Goal: Task Accomplishment & Management: Manage account settings

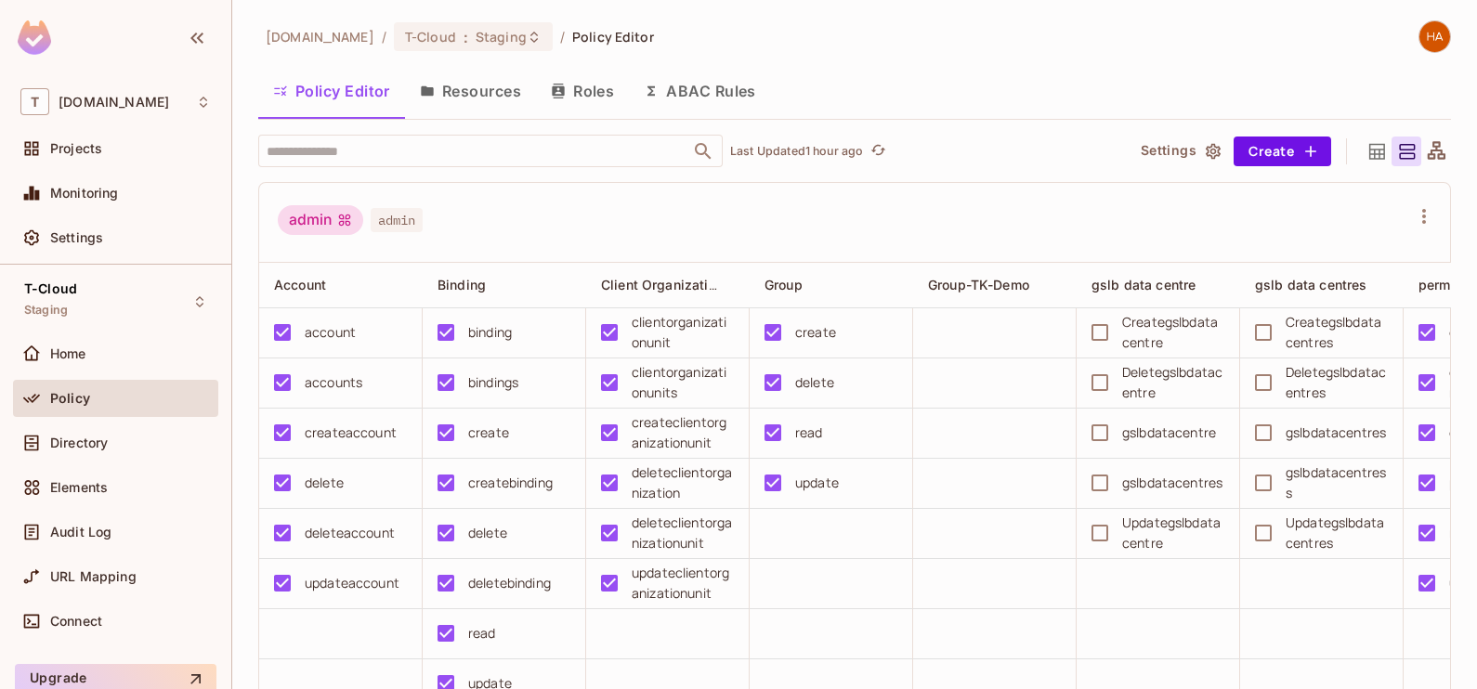
scroll to position [92, 0]
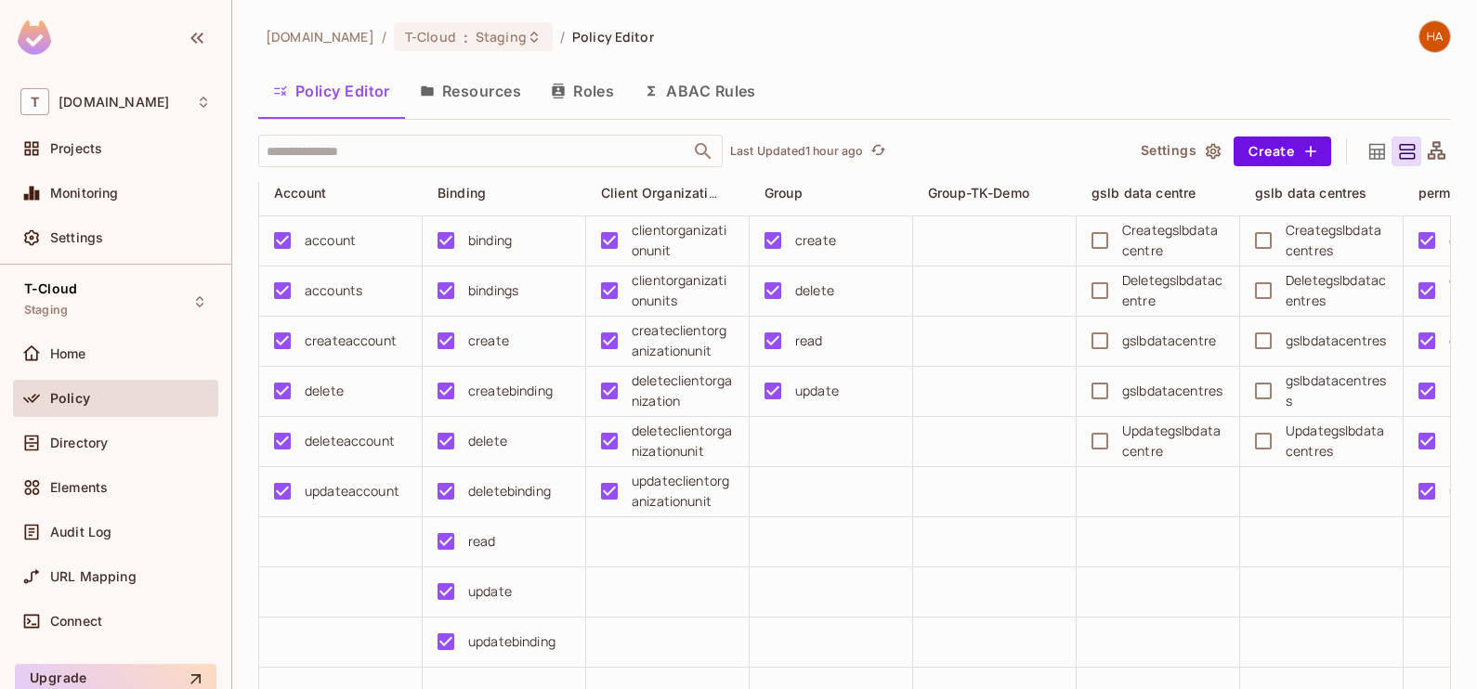
click at [478, 102] on button "Resources" at bounding box center [470, 91] width 131 height 46
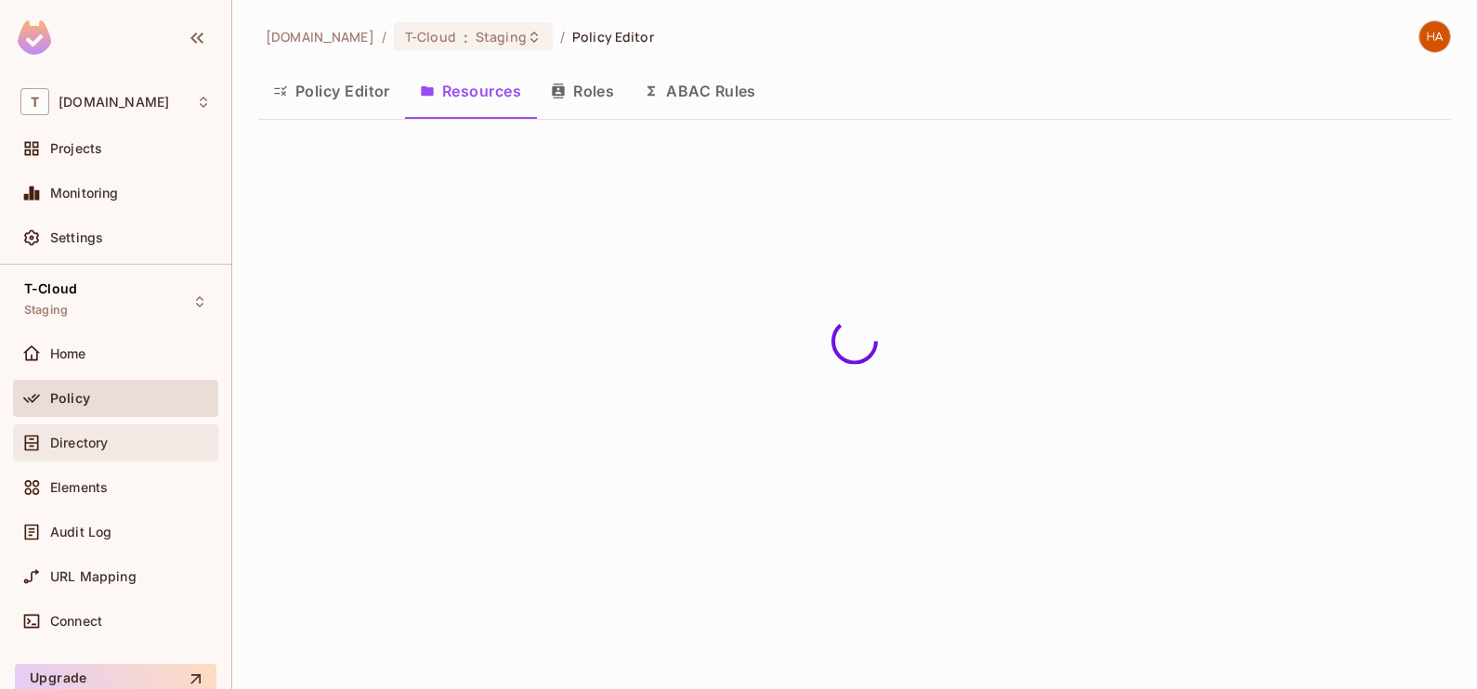
click at [128, 449] on div "Directory" at bounding box center [130, 443] width 161 height 15
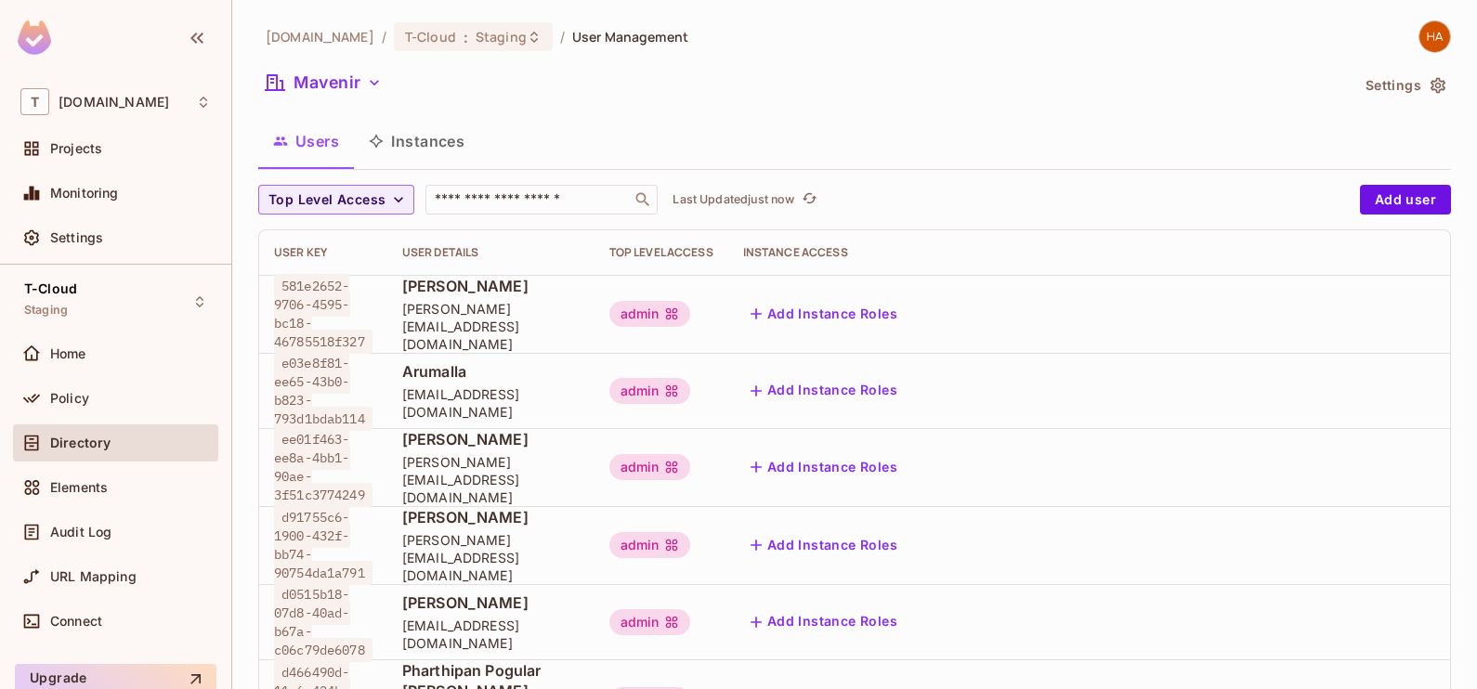
click at [405, 139] on button "Instances" at bounding box center [416, 141] width 125 height 46
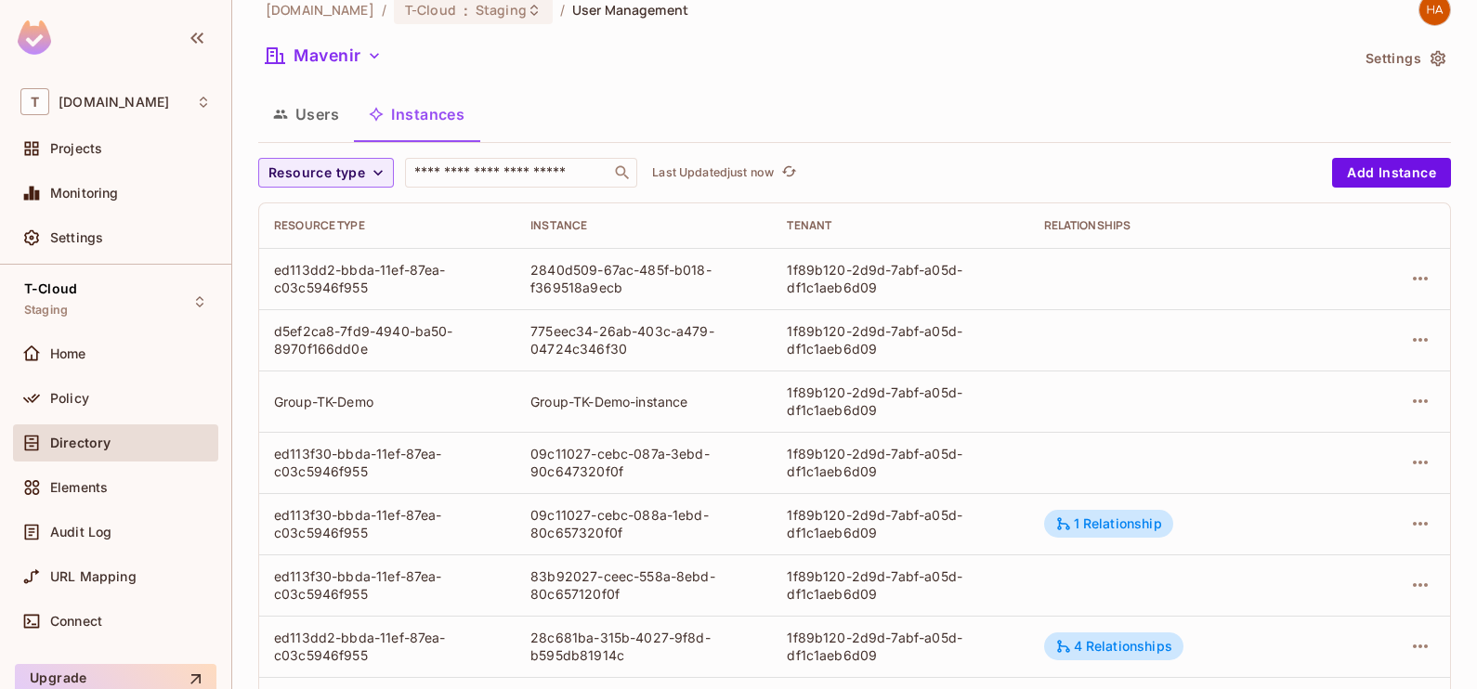
scroll to position [18, 0]
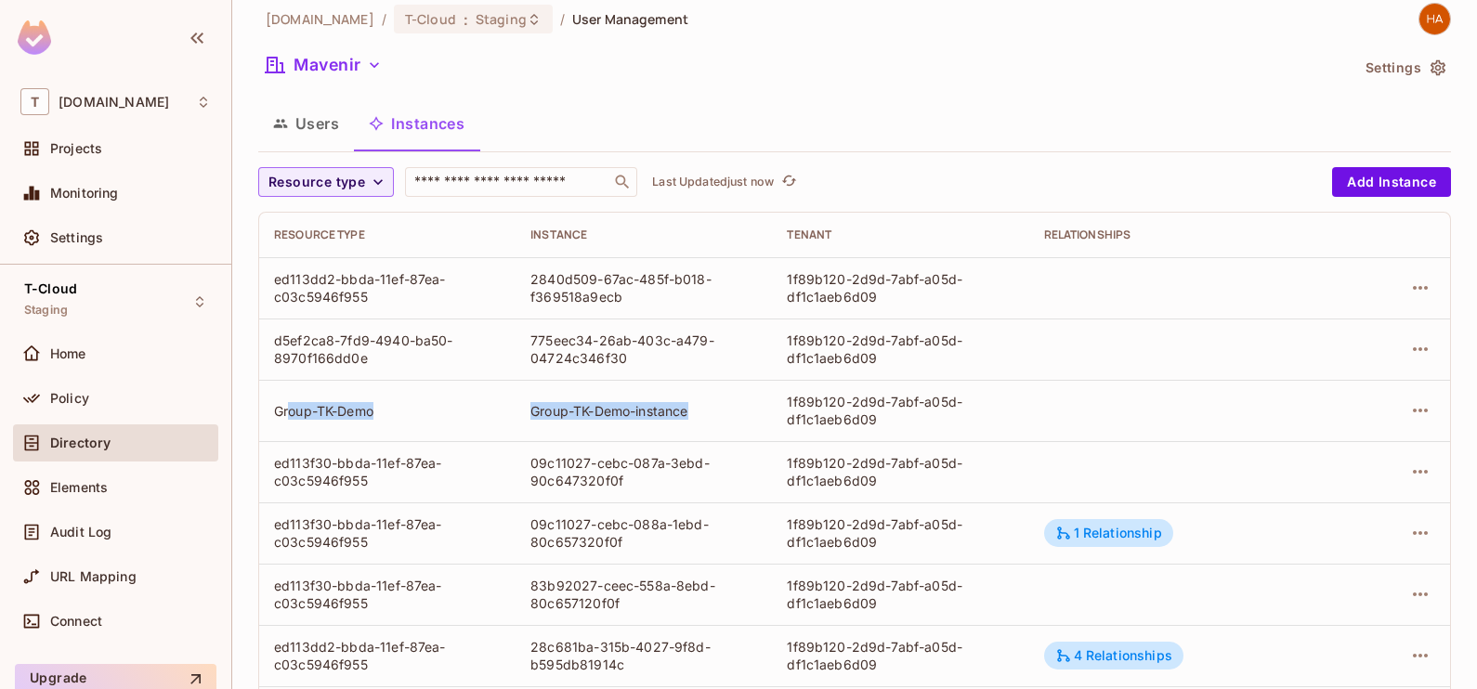
drag, startPoint x: 288, startPoint y: 407, endPoint x: 720, endPoint y: 386, distance: 432.5
click at [720, 386] on tr "Group-TK-Demo Group-TK-Demo-instance 1f89b120-2d9d-7abf-a05d-df1c1aeb6d09" at bounding box center [854, 410] width 1191 height 61
click at [720, 386] on td "Group-TK-Demo-instance" at bounding box center [644, 410] width 256 height 61
click at [1040, 455] on td at bounding box center [1185, 471] width 312 height 61
click at [1409, 413] on icon "button" at bounding box center [1420, 410] width 22 height 22
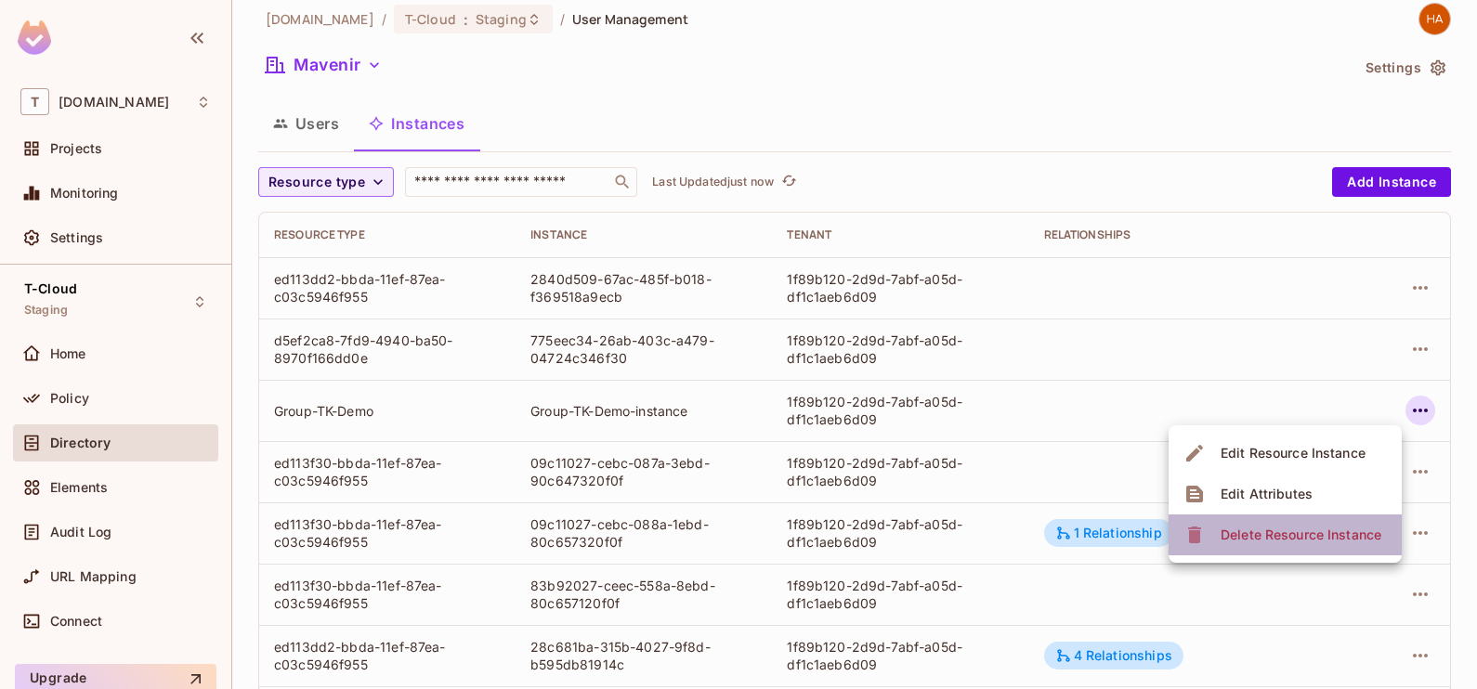
click at [1333, 539] on div "Delete Resource Instance" at bounding box center [1301, 535] width 161 height 19
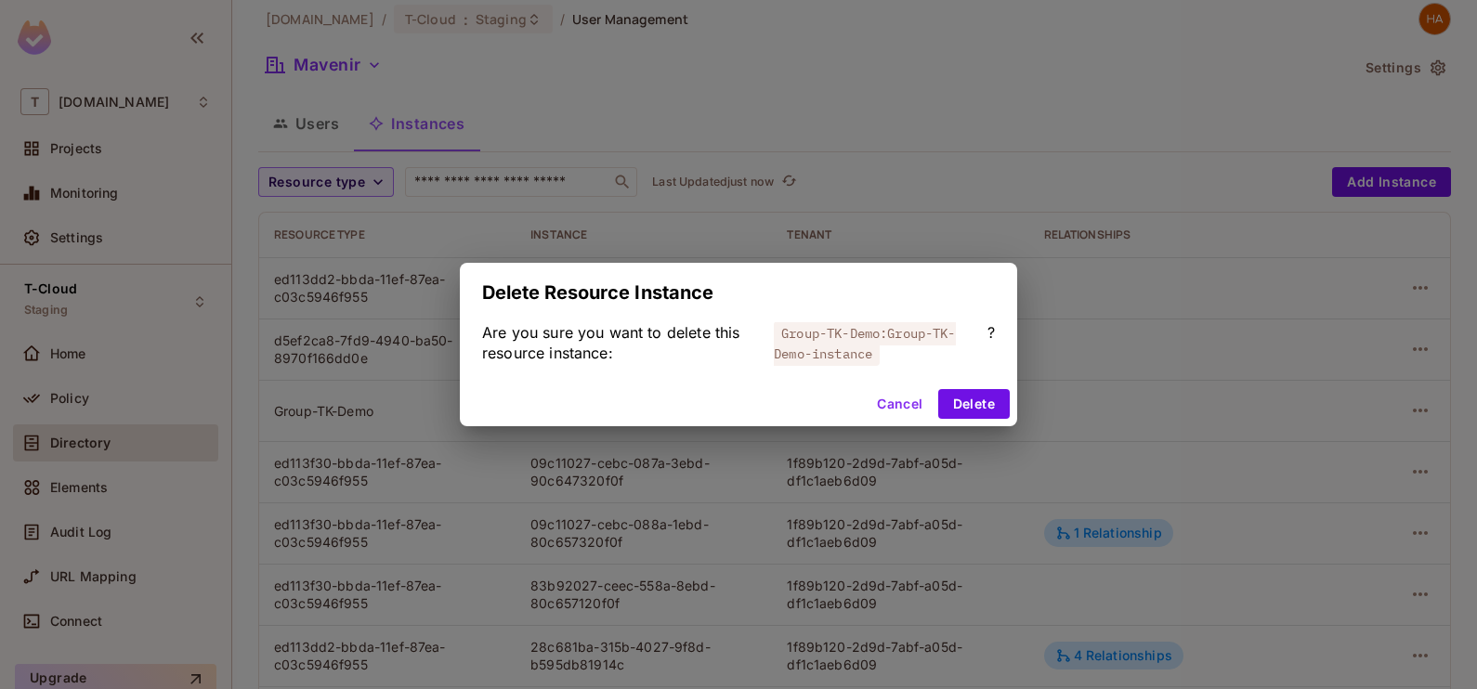
click at [969, 388] on div "Cancel Delete" at bounding box center [738, 404] width 557 height 45
click at [972, 399] on button "Delete" at bounding box center [974, 404] width 72 height 30
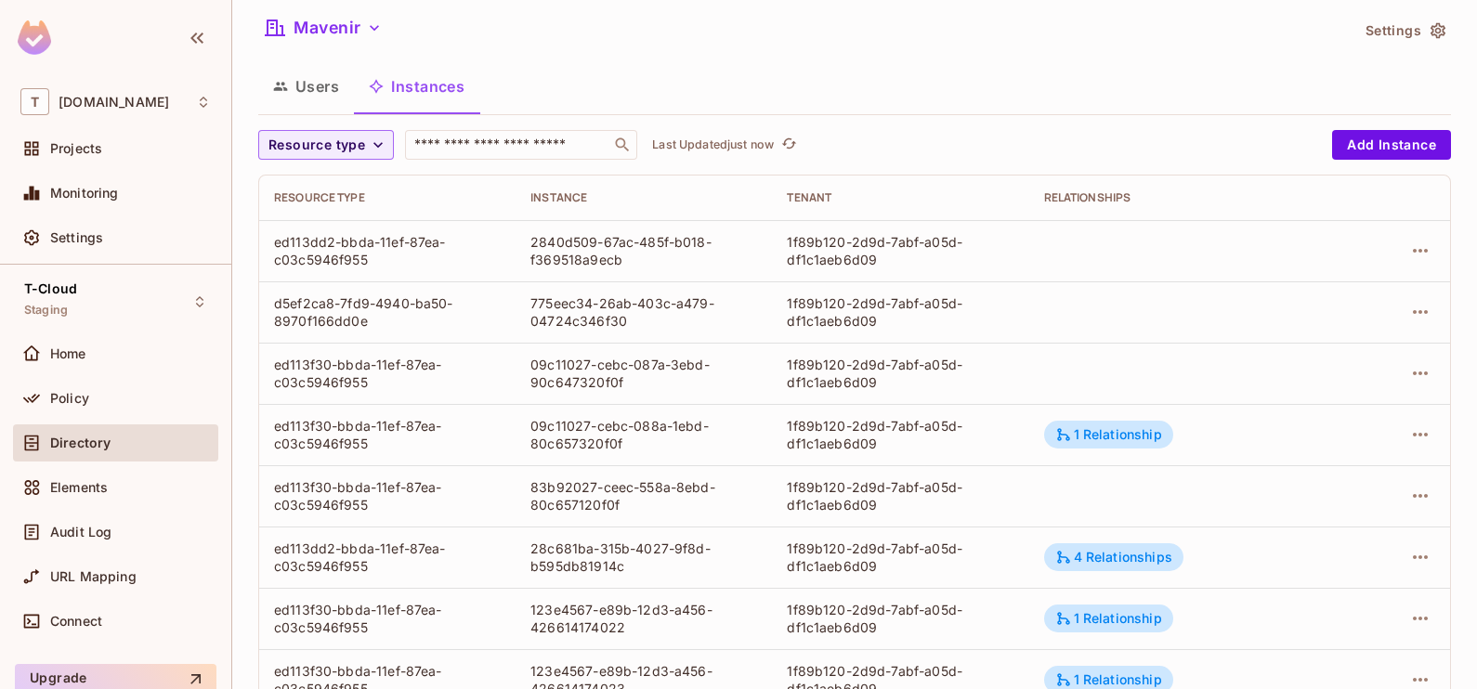
scroll to position [57, 0]
drag, startPoint x: 273, startPoint y: 232, endPoint x: 374, endPoint y: 254, distance: 103.5
click at [374, 254] on div "ed113dd2-bbda-11ef-87ea-c03c5946f955" at bounding box center [387, 248] width 227 height 35
click at [630, 71] on div "Users Instances" at bounding box center [854, 84] width 1193 height 46
click at [353, 132] on span "Resource type" at bounding box center [316, 143] width 97 height 23
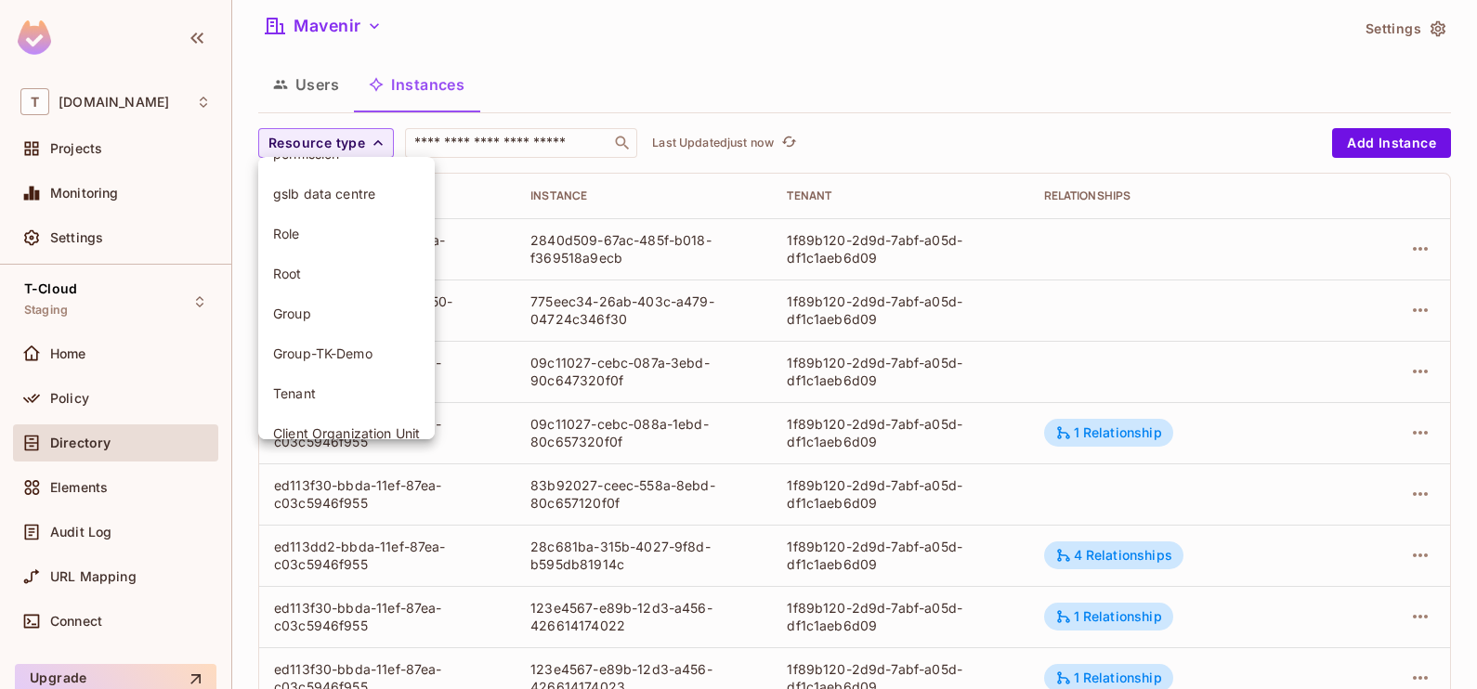
scroll to position [171, 0]
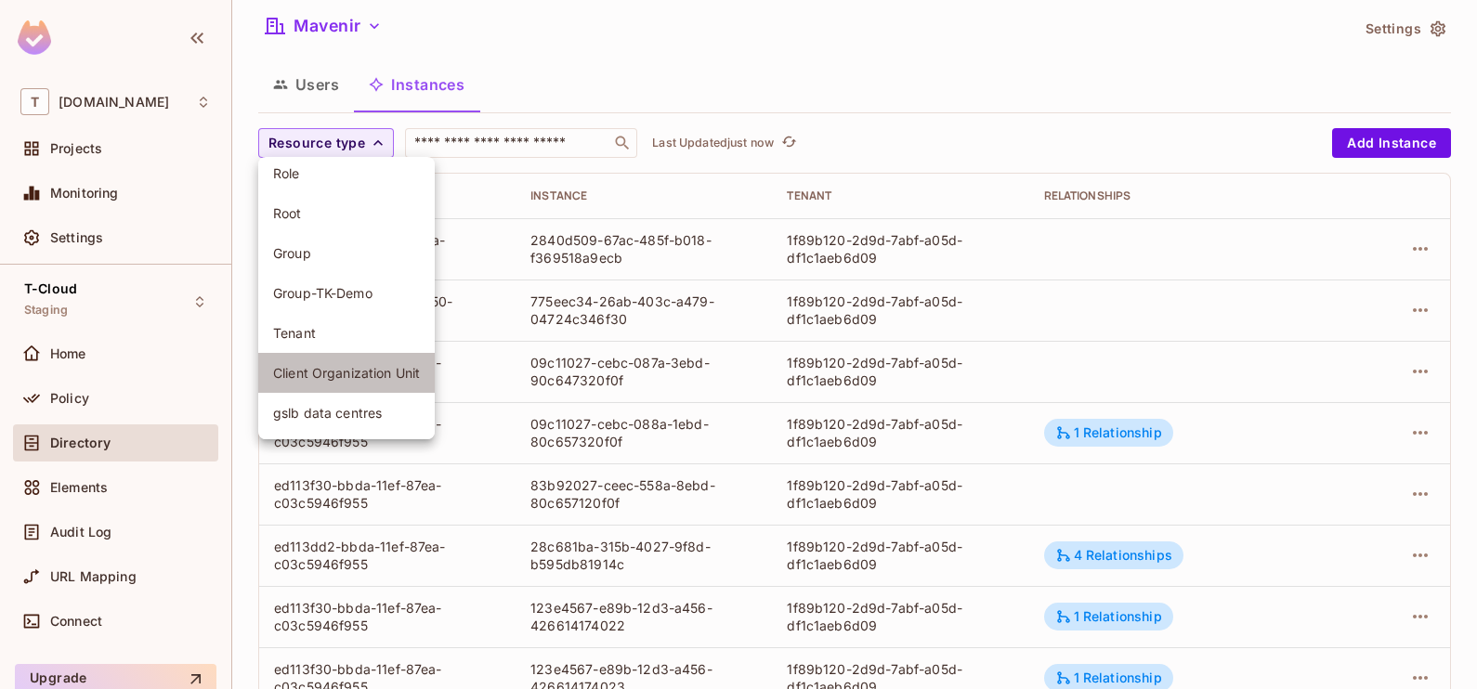
click at [353, 378] on span "Client Organization Unit" at bounding box center [346, 373] width 147 height 18
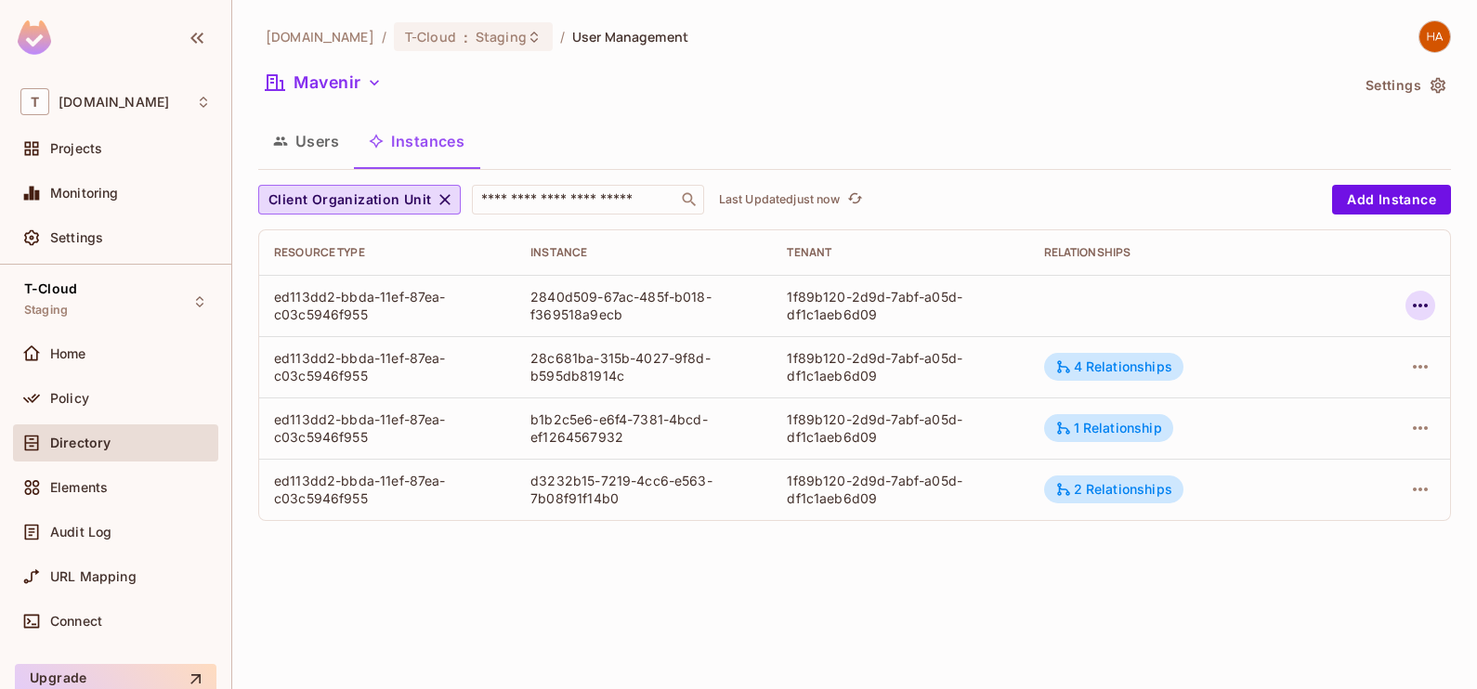
click at [1425, 302] on icon "button" at bounding box center [1420, 306] width 22 height 22
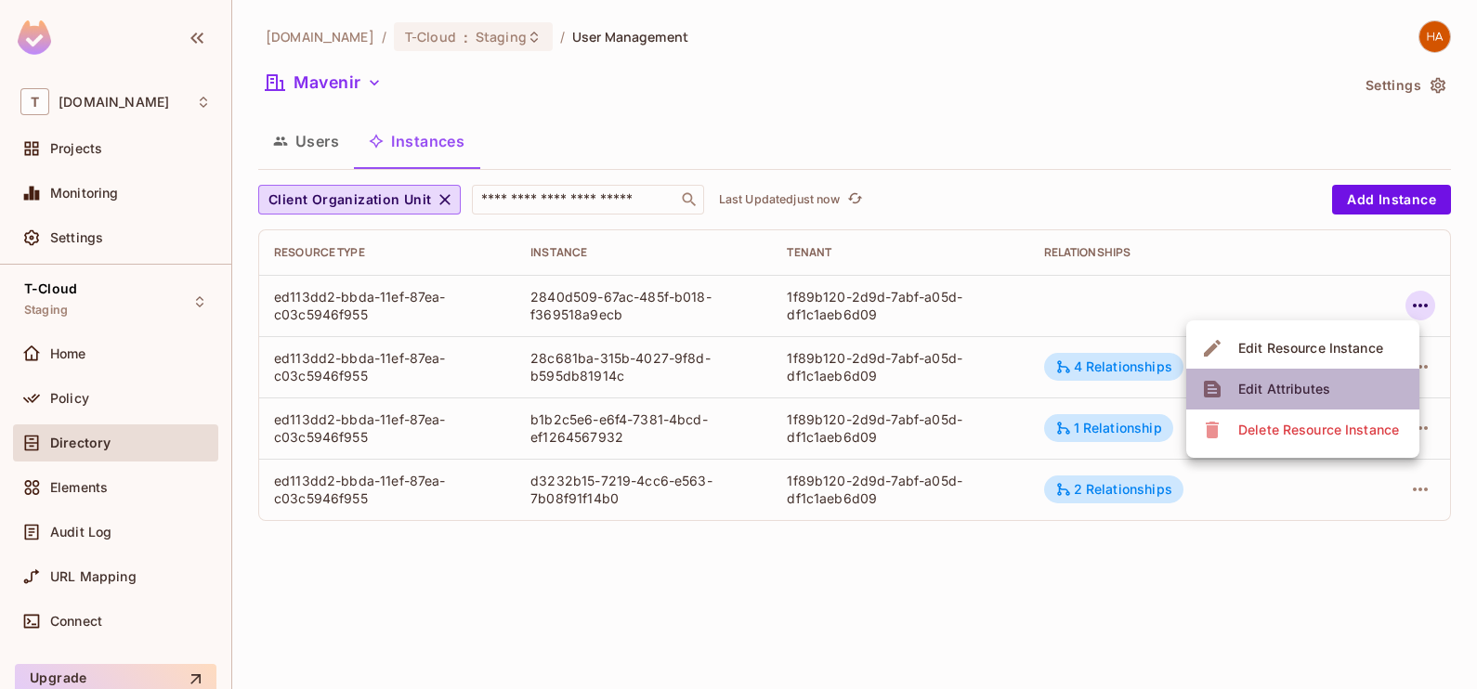
click at [1346, 399] on li "Edit Attributes" at bounding box center [1302, 389] width 233 height 41
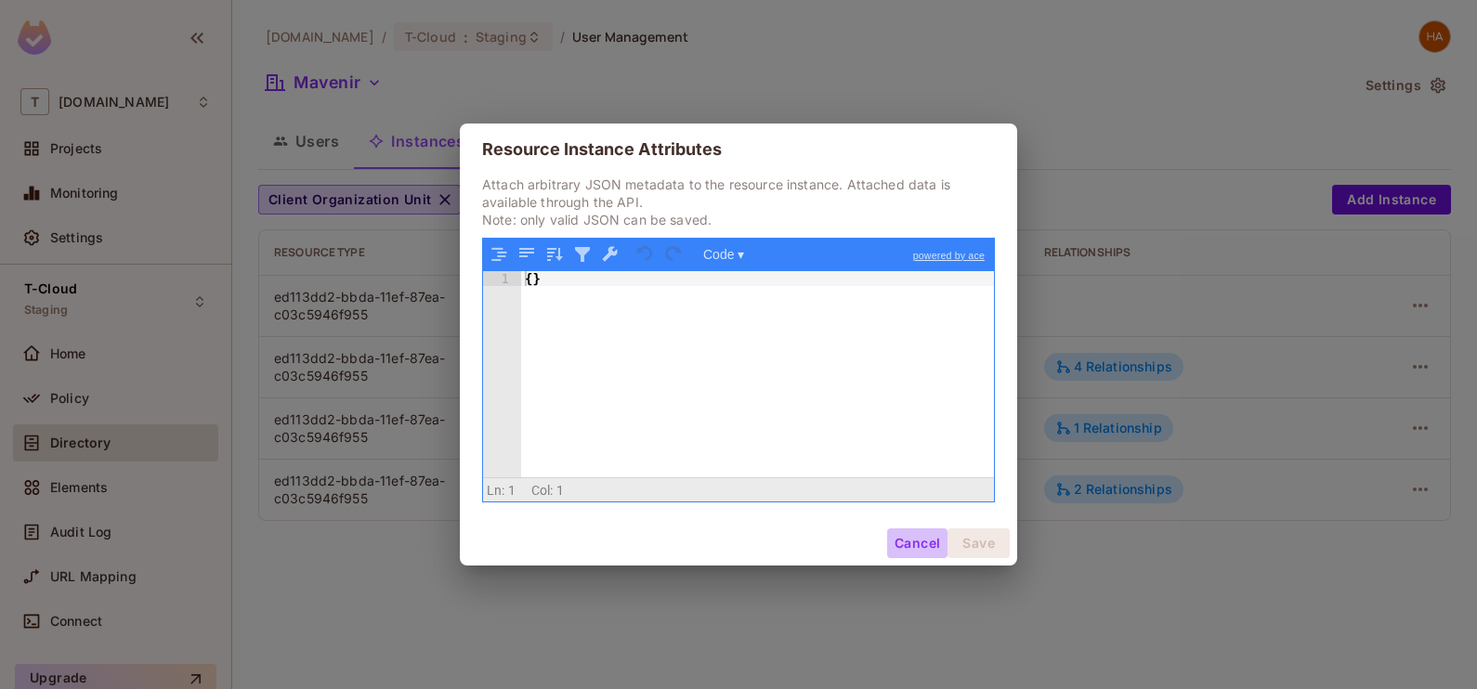
click at [929, 537] on button "Cancel" at bounding box center [917, 544] width 60 height 30
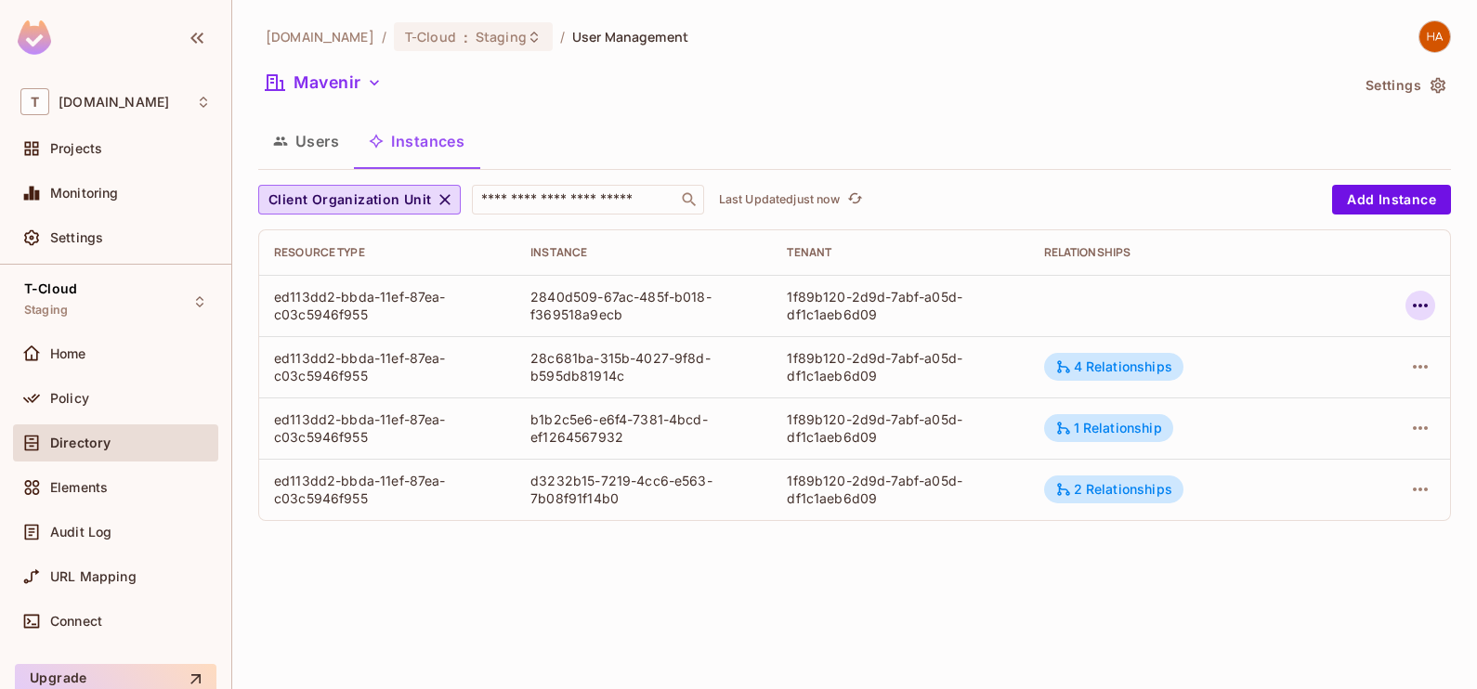
click at [1435, 306] on button "button" at bounding box center [1421, 306] width 30 height 30
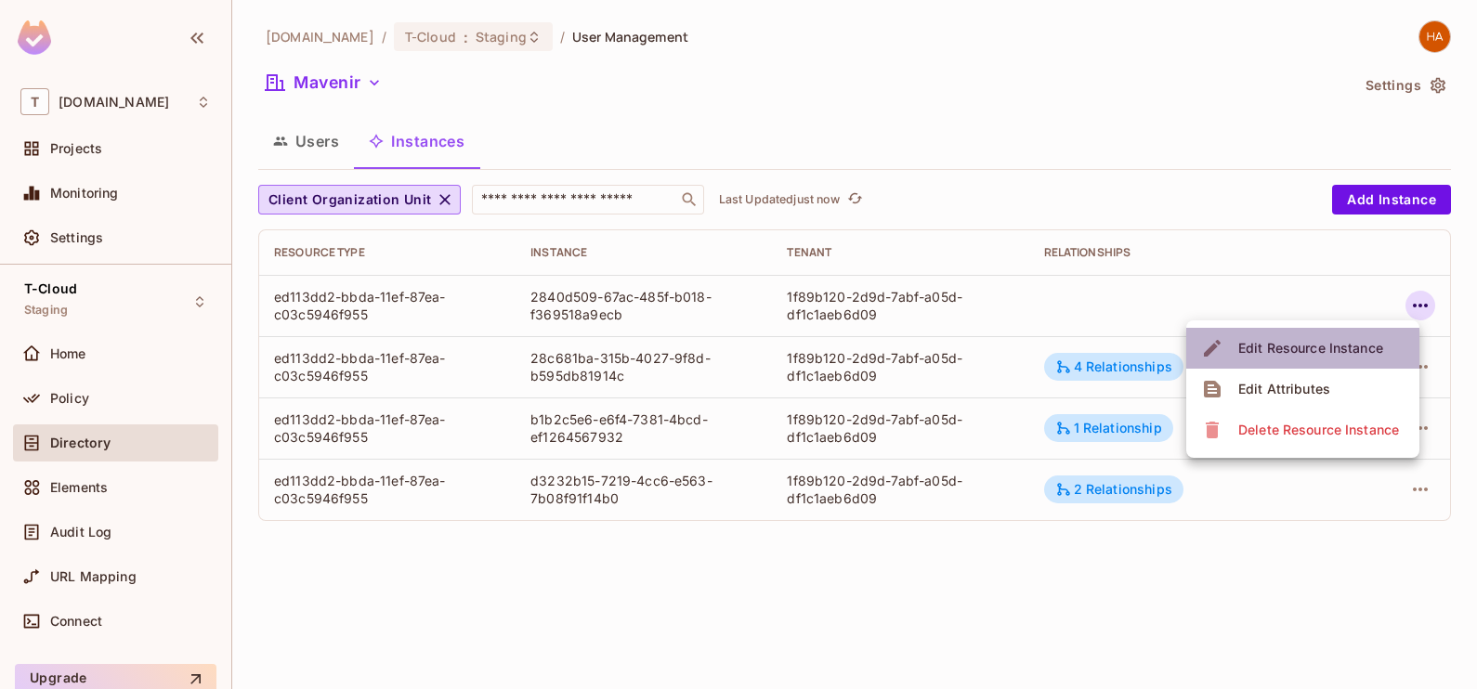
click at [1375, 347] on div "Edit Resource Instance" at bounding box center [1310, 348] width 145 height 19
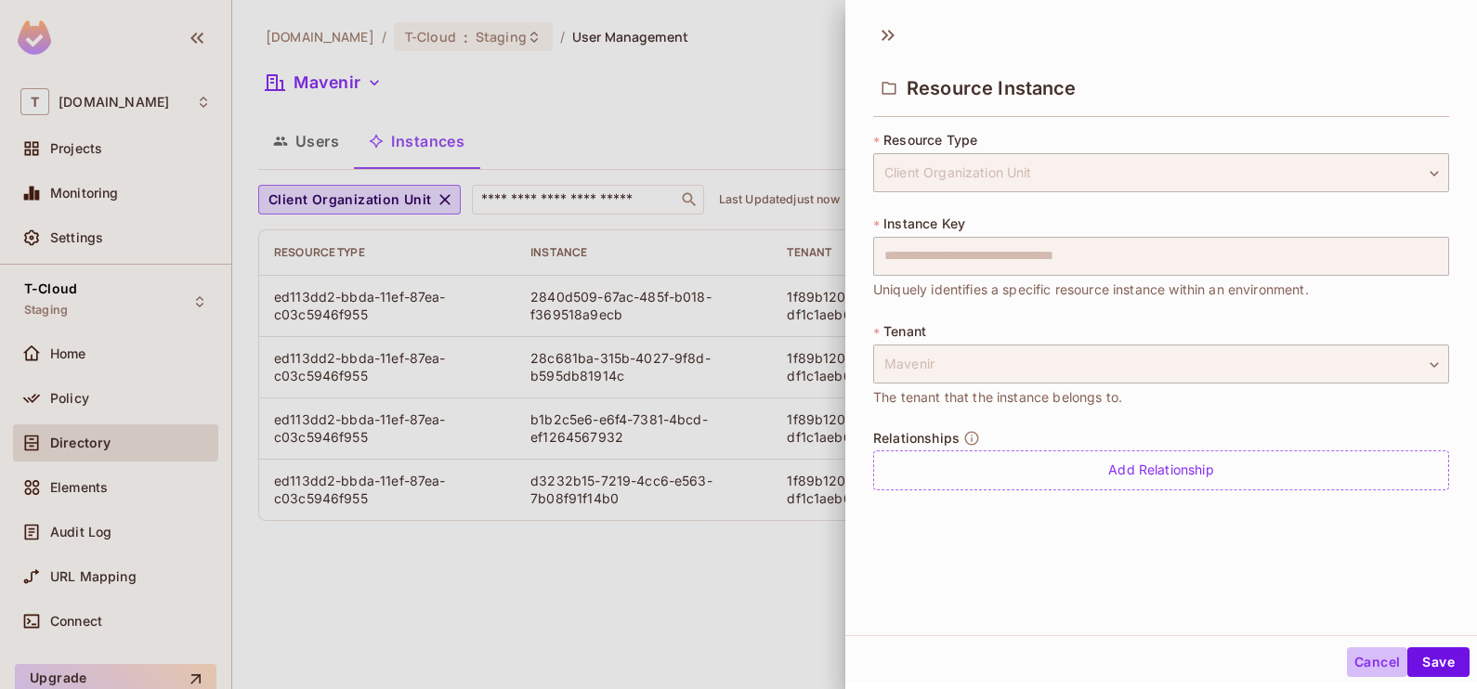
click at [1355, 653] on button "Cancel" at bounding box center [1377, 663] width 60 height 30
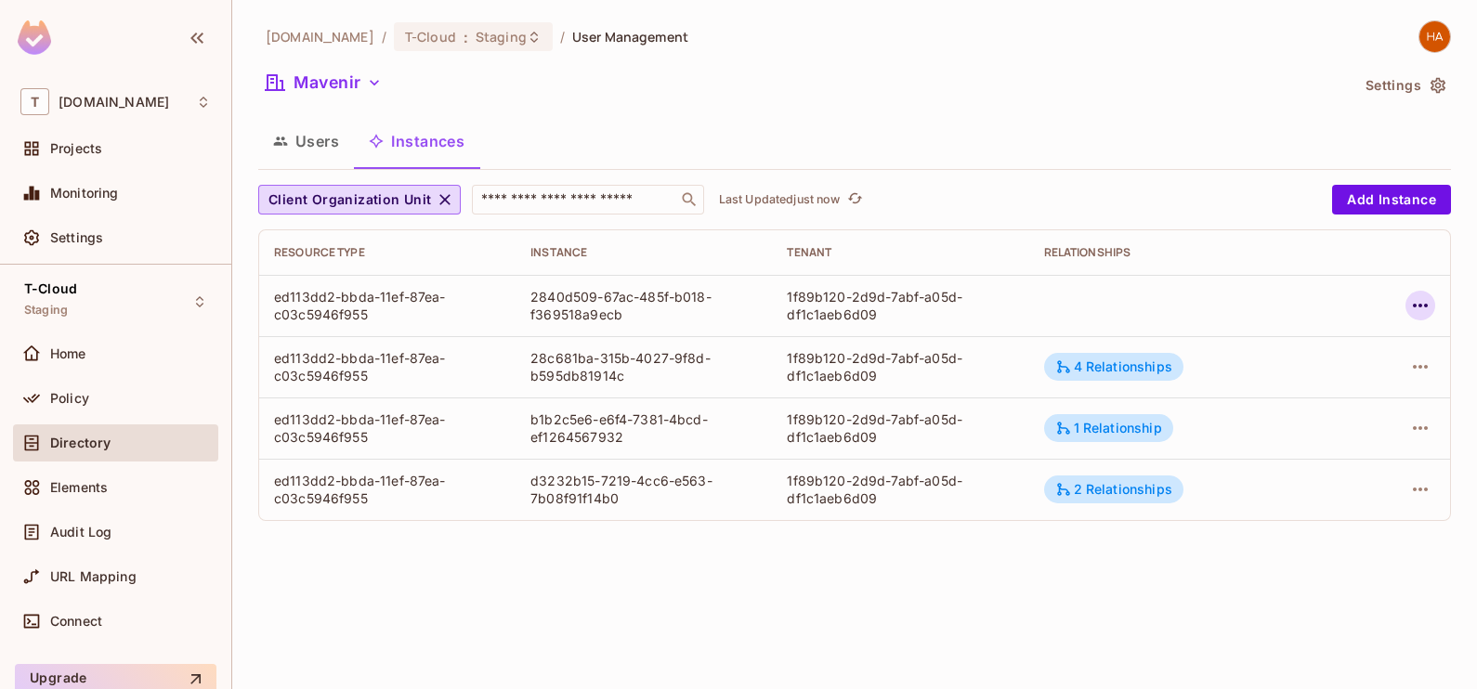
click at [1421, 297] on icon "button" at bounding box center [1420, 306] width 22 height 22
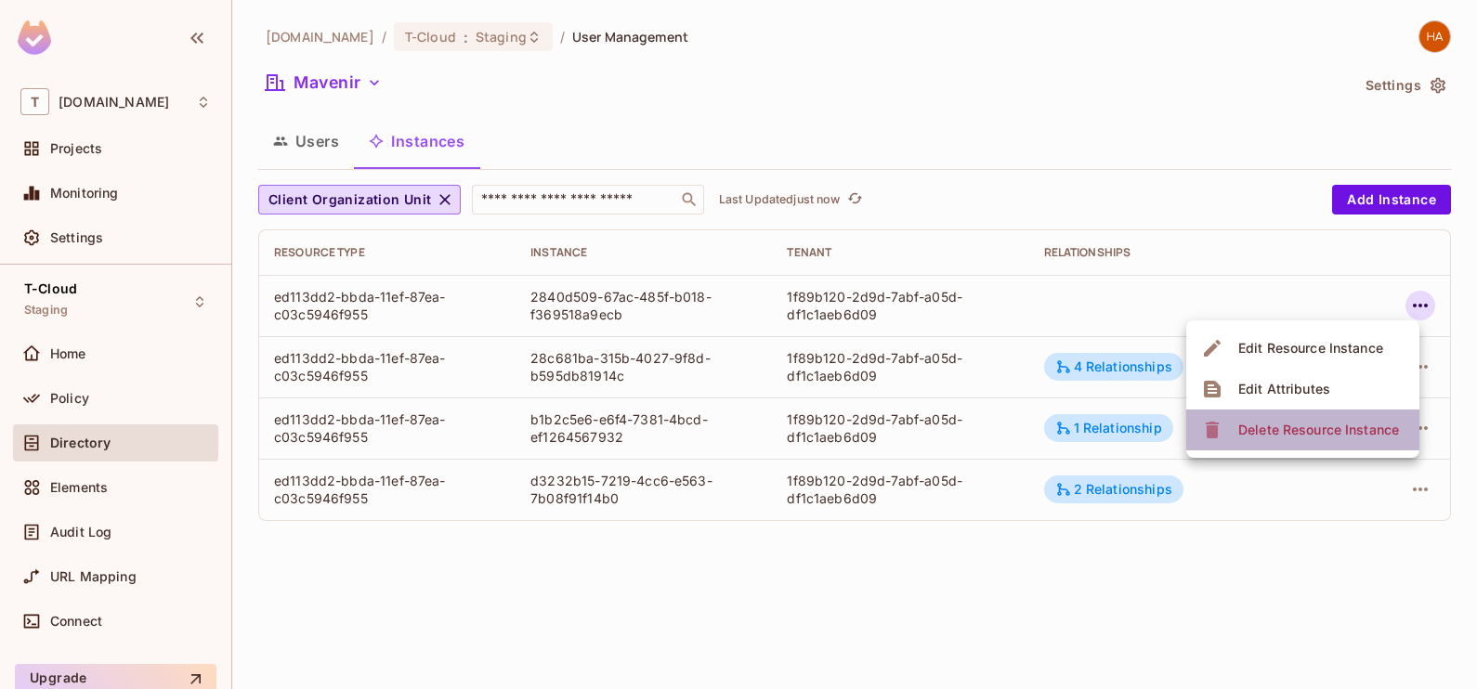
click at [1355, 430] on div "Delete Resource Instance" at bounding box center [1318, 430] width 161 height 19
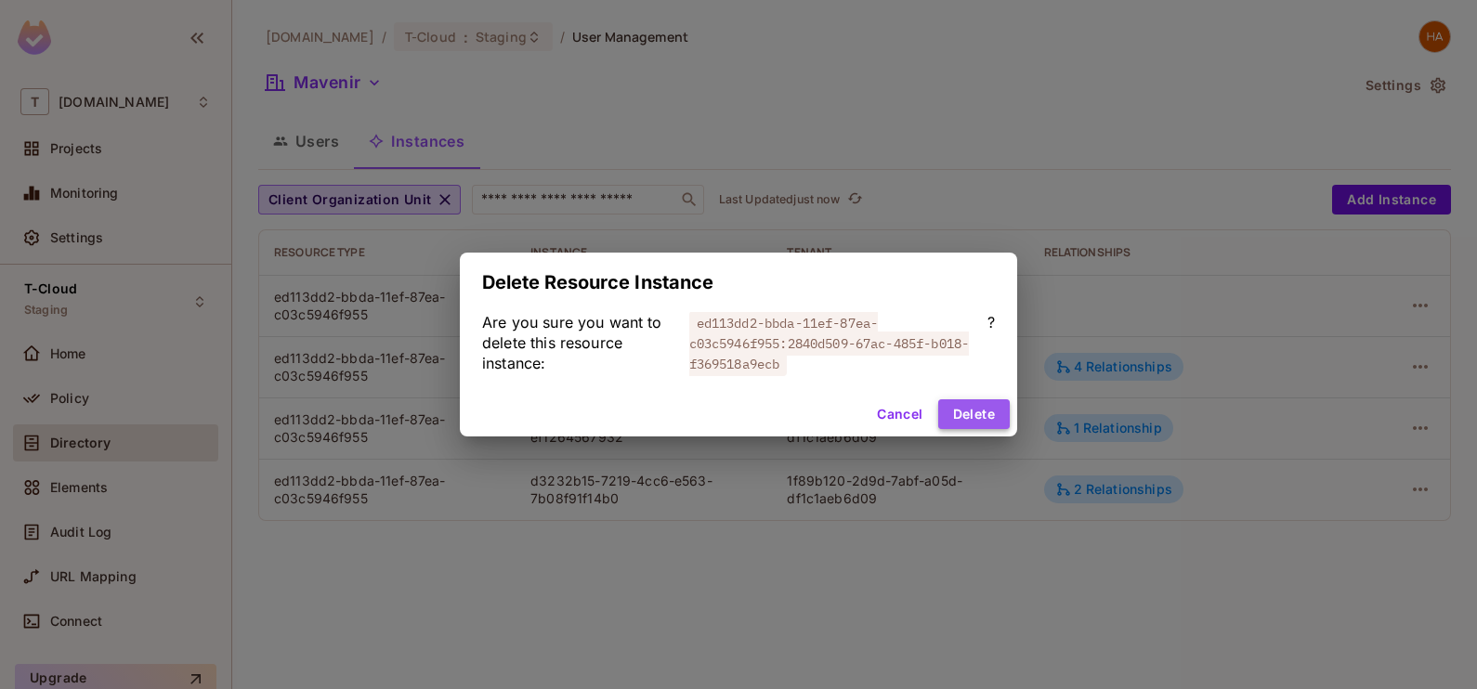
click at [985, 410] on button "Delete" at bounding box center [974, 414] width 72 height 30
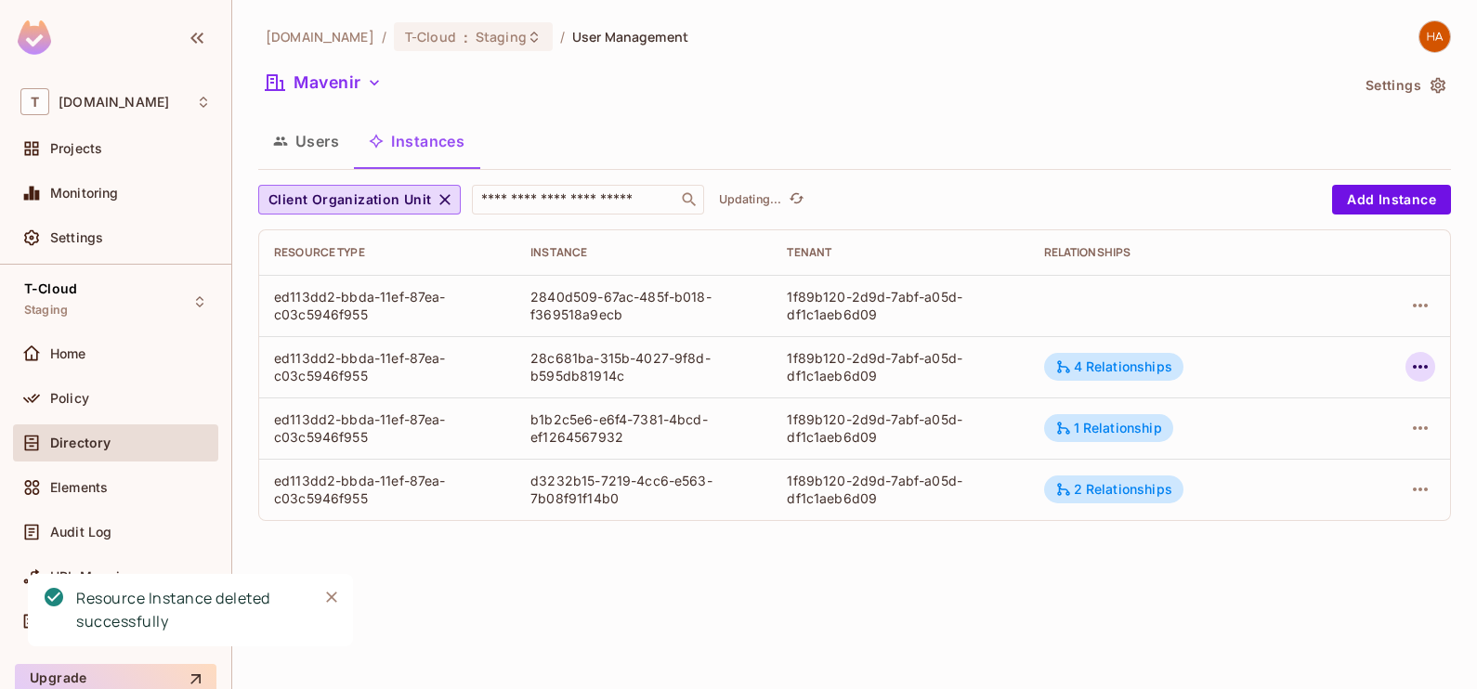
click at [1430, 373] on icon "button" at bounding box center [1420, 367] width 22 height 22
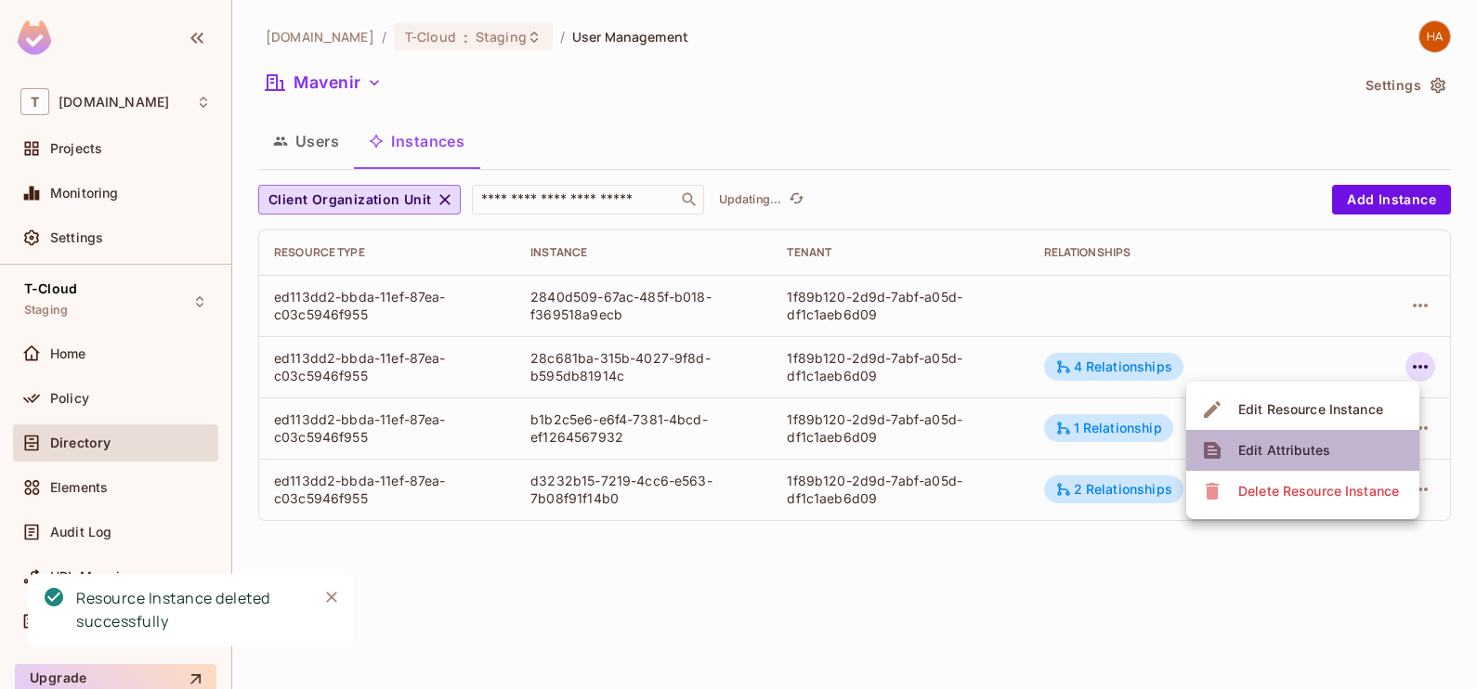
click at [1333, 438] on li "Edit Attributes" at bounding box center [1302, 450] width 233 height 41
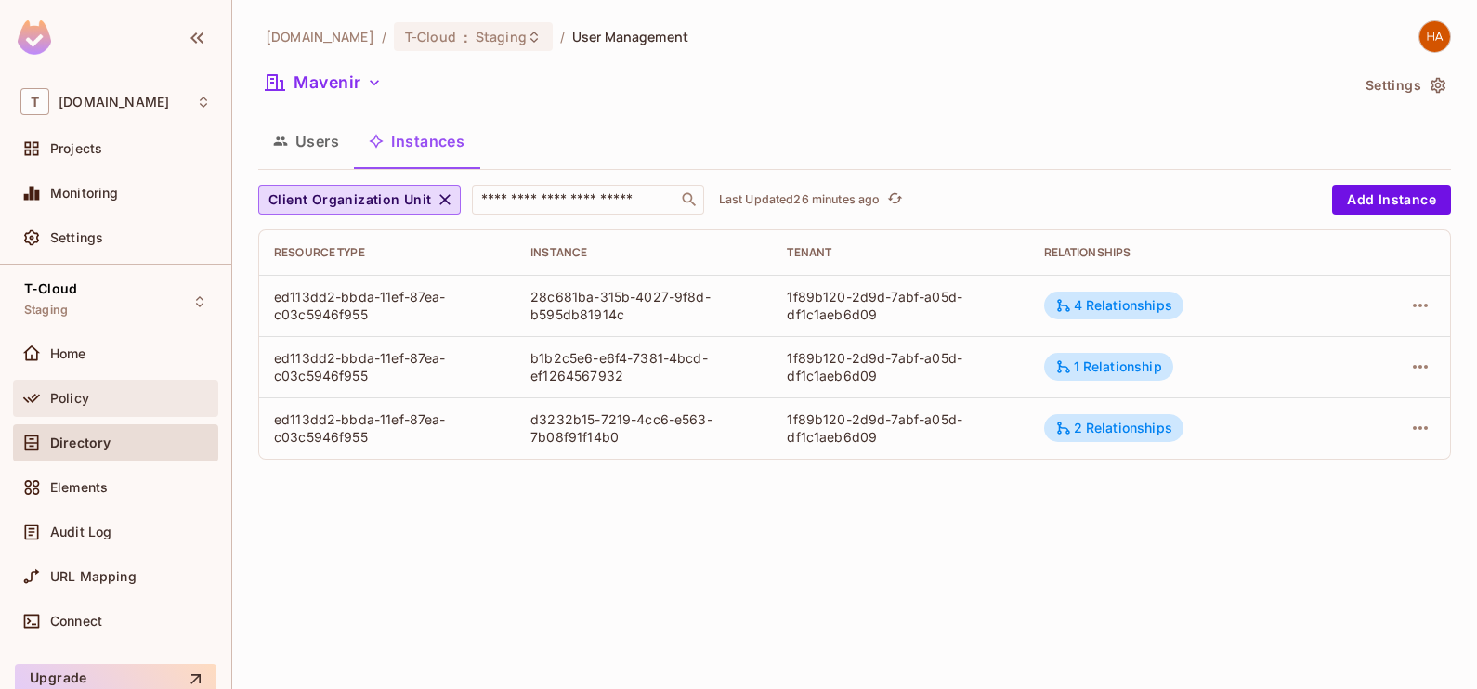
click at [96, 399] on div "Policy" at bounding box center [130, 398] width 161 height 15
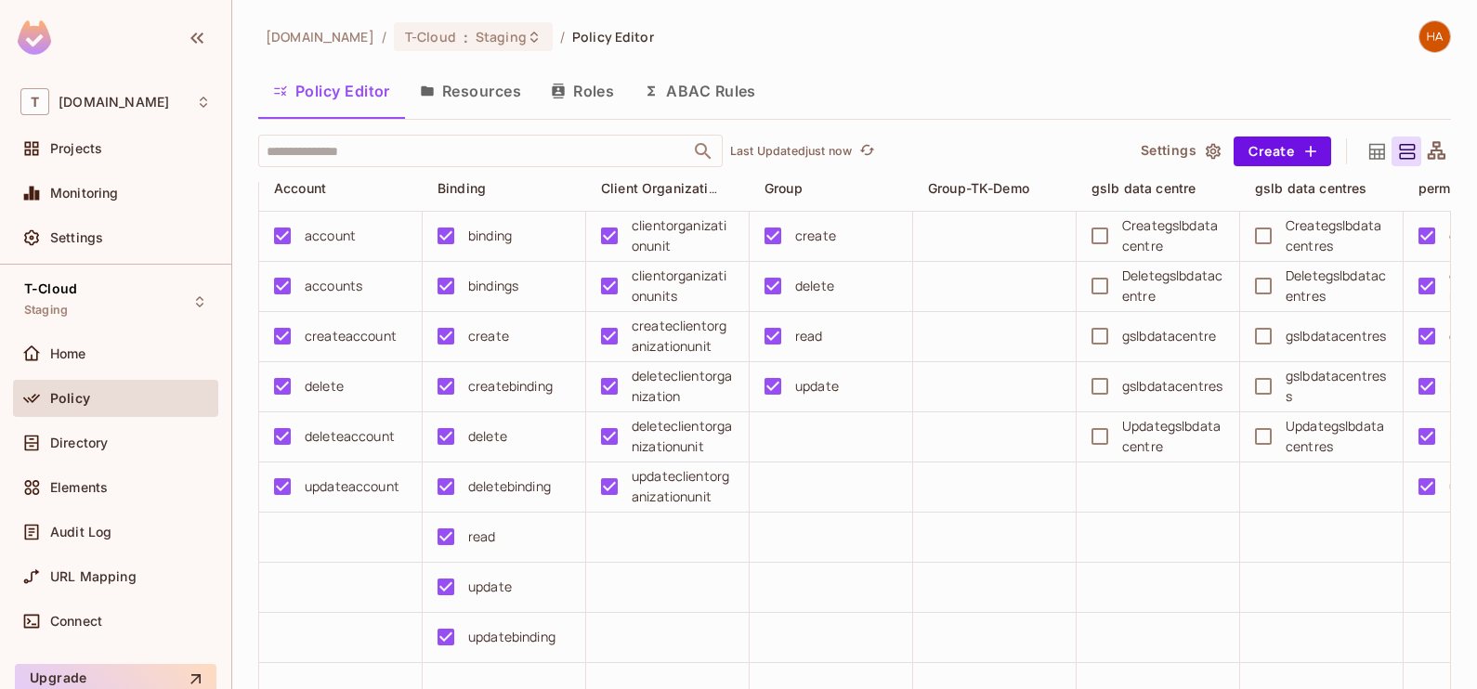
scroll to position [123, 0]
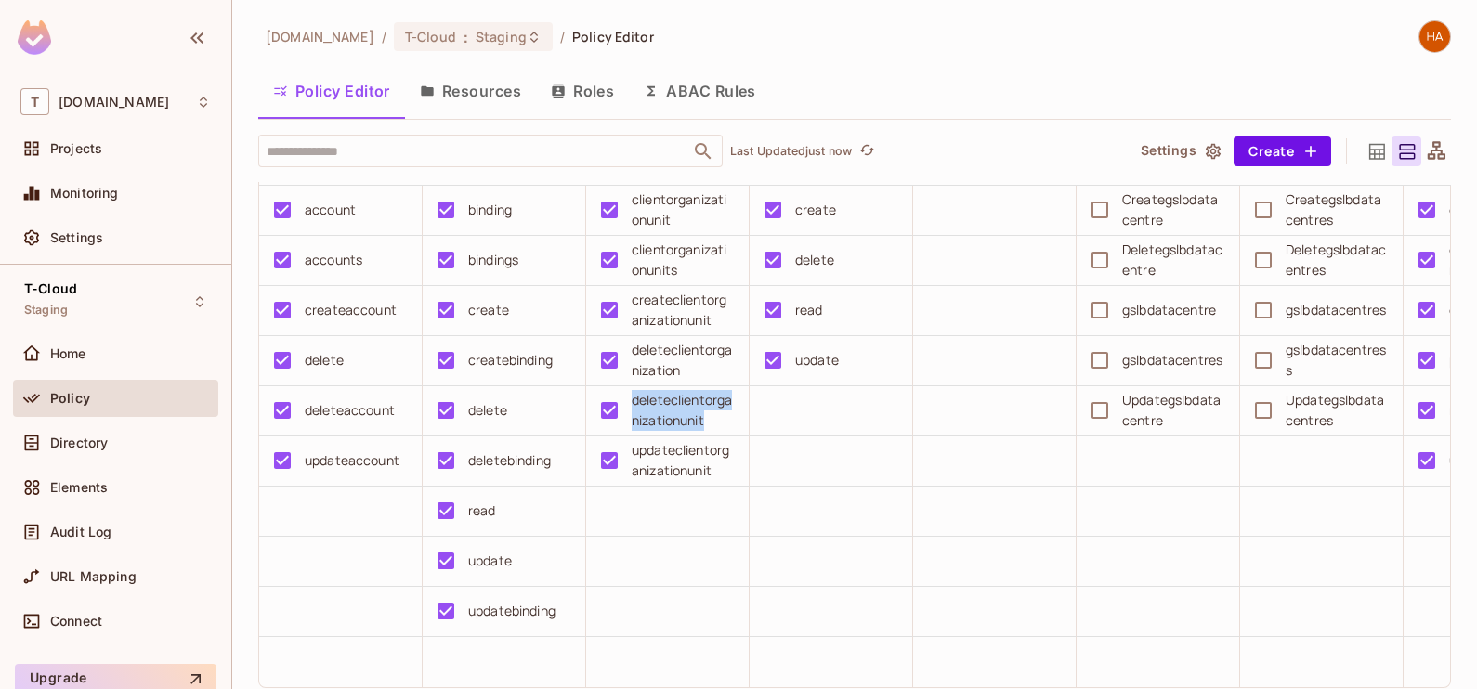
drag, startPoint x: 720, startPoint y: 421, endPoint x: 629, endPoint y: 405, distance: 92.4
click at [629, 405] on div "deleteclientorganizationunit" at bounding box center [662, 411] width 144 height 40
drag, startPoint x: 629, startPoint y: 405, endPoint x: 830, endPoint y: 418, distance: 201.1
click at [830, 418] on td at bounding box center [832, 411] width 164 height 50
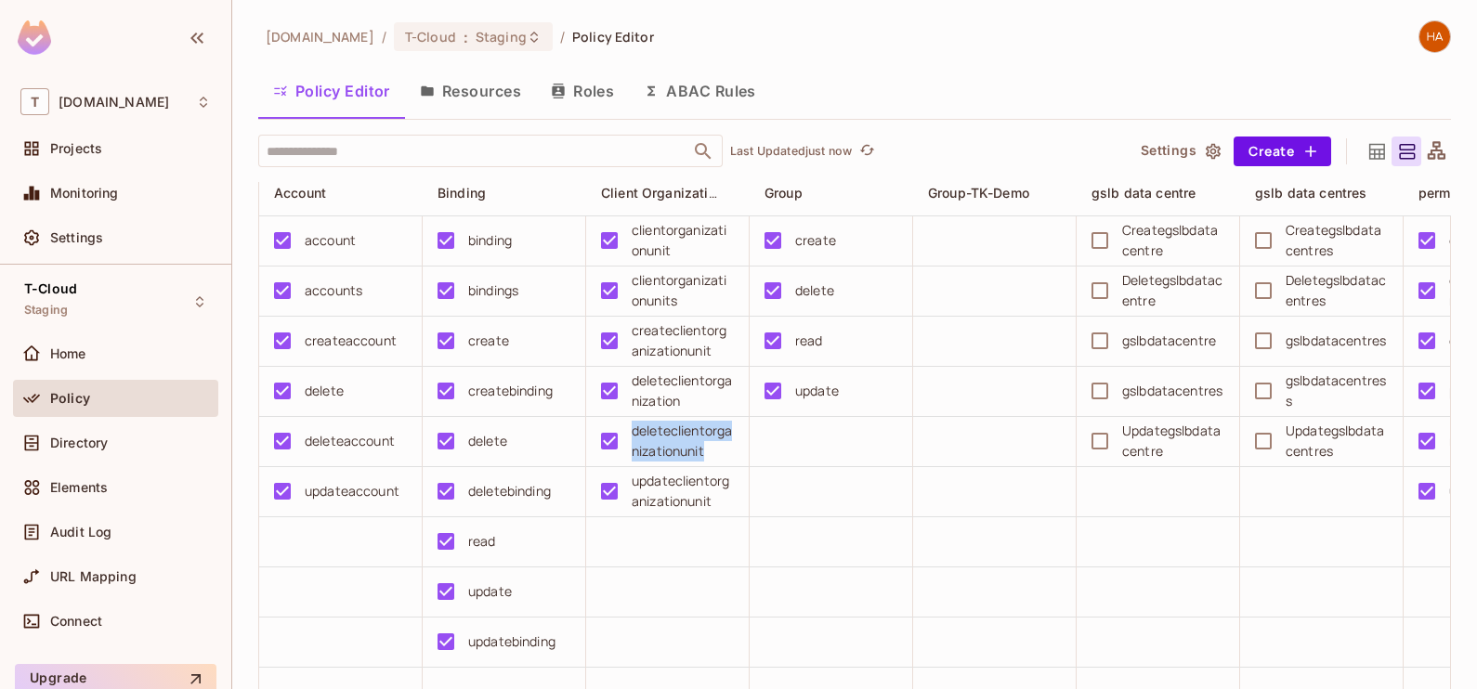
drag, startPoint x: 721, startPoint y: 451, endPoint x: 631, endPoint y: 427, distance: 93.1
click at [632, 427] on div "deleteclientorganizationunit" at bounding box center [683, 441] width 102 height 41
drag, startPoint x: 631, startPoint y: 427, endPoint x: 724, endPoint y: 459, distance: 98.1
click at [724, 459] on div "deleteclientorganizationunit" at bounding box center [683, 441] width 102 height 41
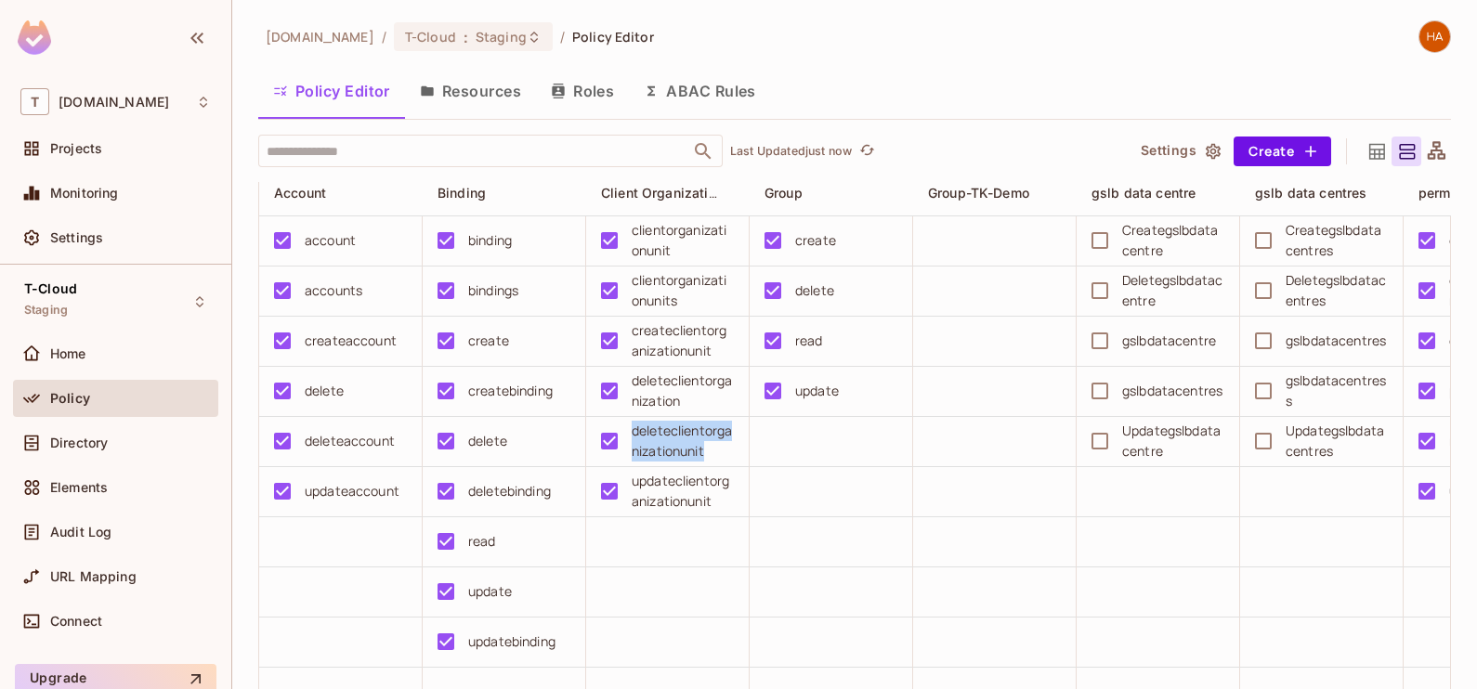
drag, startPoint x: 634, startPoint y: 436, endPoint x: 716, endPoint y: 456, distance: 85.2
click at [716, 456] on div "deleteclientorganizationunit" at bounding box center [683, 441] width 102 height 41
drag, startPoint x: 716, startPoint y: 456, endPoint x: 634, endPoint y: 435, distance: 85.4
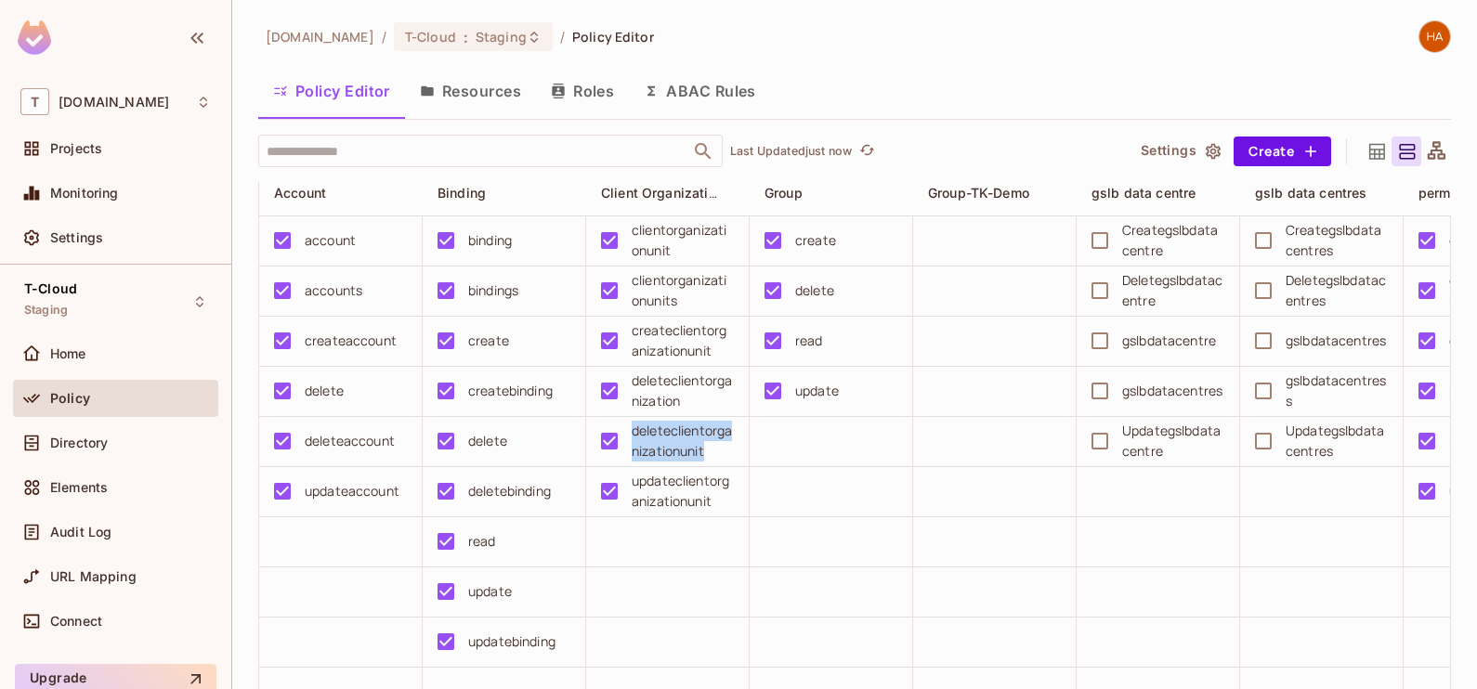
click at [634, 435] on div "deleteclientorganizationunit" at bounding box center [683, 441] width 102 height 41
drag, startPoint x: 634, startPoint y: 435, endPoint x: 739, endPoint y: 459, distance: 107.7
click at [739, 459] on td "deleteclientorganizationunit" at bounding box center [668, 442] width 164 height 50
click at [731, 452] on div "deleteclientorganizationunit" at bounding box center [683, 441] width 102 height 41
